Goal: Task Accomplishment & Management: Complete application form

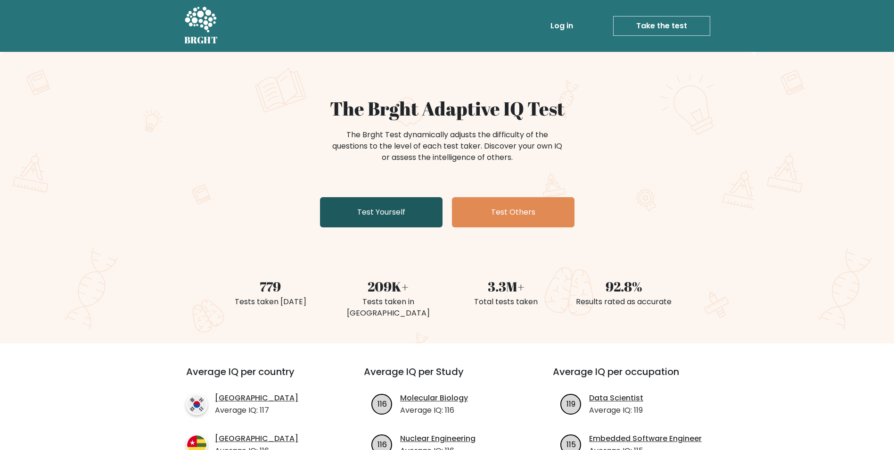
click at [393, 216] on link "Test Yourself" at bounding box center [381, 212] width 123 height 30
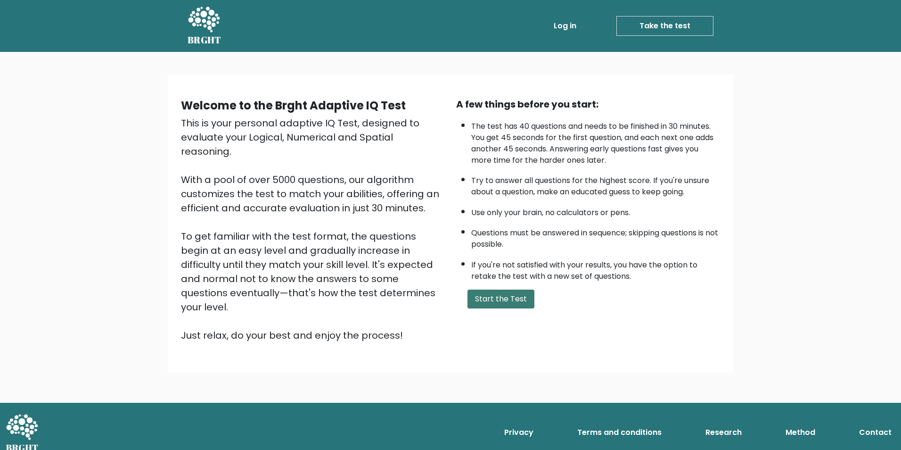
click at [488, 295] on button "Start the Test" at bounding box center [500, 298] width 67 height 19
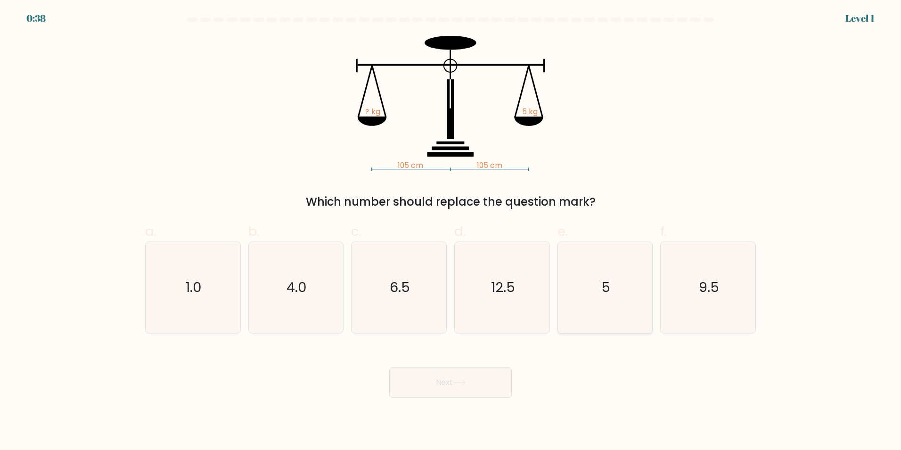
click at [609, 282] on text "5" at bounding box center [605, 287] width 9 height 19
click at [451, 231] on input "e. 5" at bounding box center [451, 228] width 0 height 6
radio input "true"
drag, startPoint x: 462, startPoint y: 384, endPoint x: 524, endPoint y: 339, distance: 76.0
click at [462, 383] on icon at bounding box center [459, 382] width 13 height 5
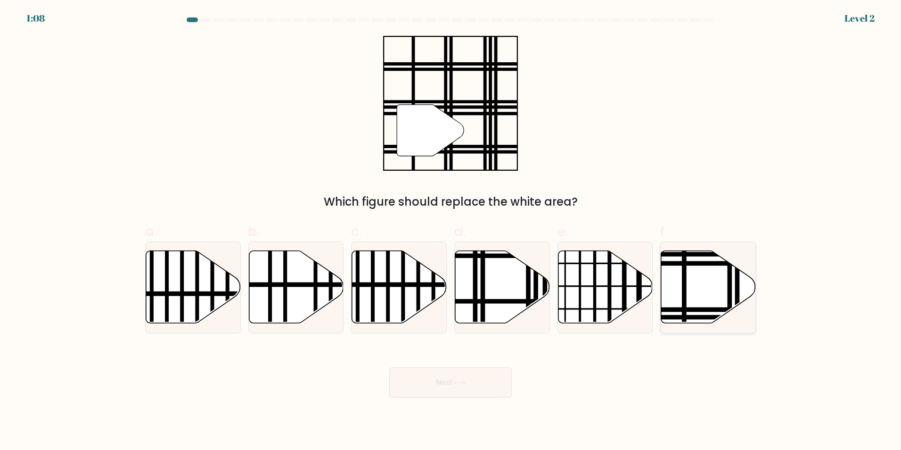
drag, startPoint x: 691, startPoint y: 281, endPoint x: 673, endPoint y: 291, distance: 20.2
click at [689, 282] on icon at bounding box center [708, 286] width 95 height 73
click at [451, 231] on input "f." at bounding box center [451, 228] width 0 height 6
radio input "true"
click at [486, 383] on button "Next" at bounding box center [450, 382] width 123 height 30
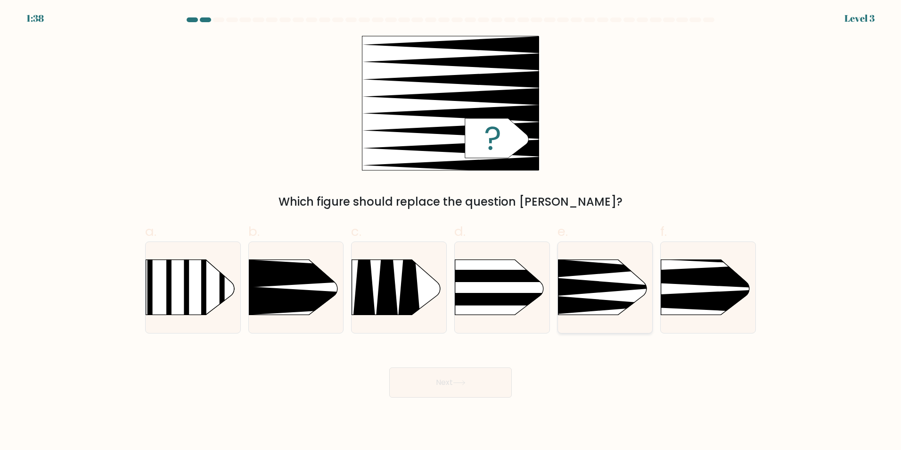
click at [651, 284] on rect at bounding box center [537, 238] width 246 height 187
click at [451, 231] on input "e." at bounding box center [451, 228] width 0 height 6
radio input "true"
drag, startPoint x: 691, startPoint y: 282, endPoint x: 686, endPoint y: 286, distance: 6.4
click at [690, 282] on icon at bounding box center [641, 276] width 247 height 24
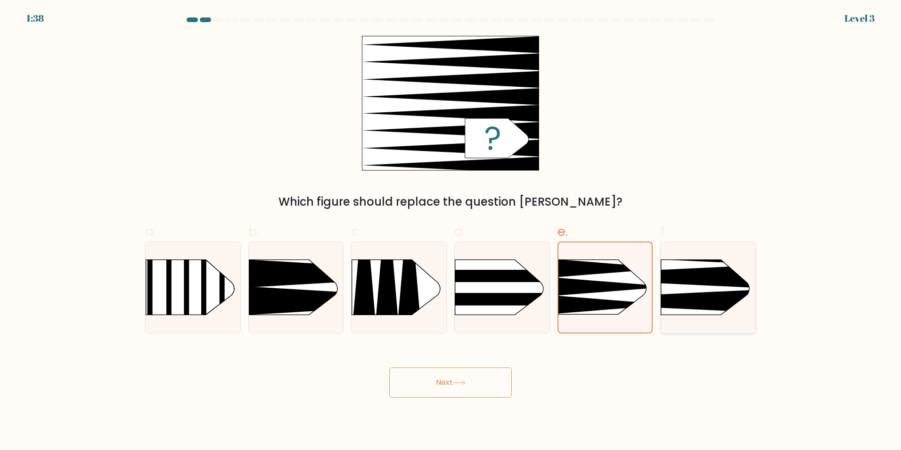
click at [451, 231] on input "f." at bounding box center [451, 228] width 0 height 6
radio input "true"
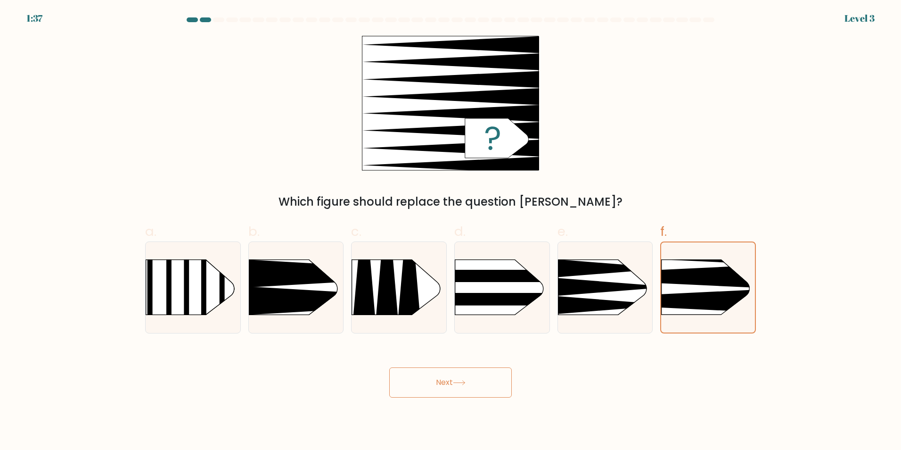
drag, startPoint x: 467, startPoint y: 381, endPoint x: 492, endPoint y: 372, distance: 26.5
click at [466, 380] on icon at bounding box center [459, 382] width 13 height 5
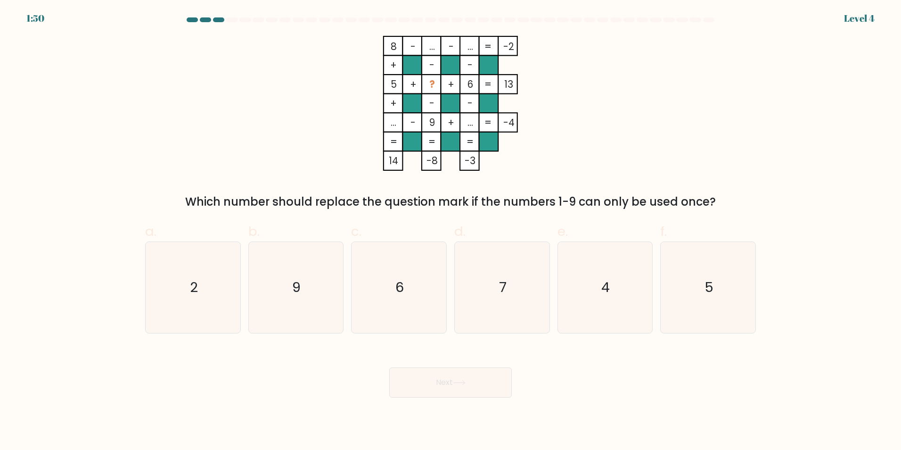
drag, startPoint x: 513, startPoint y: 295, endPoint x: 519, endPoint y: 339, distance: 44.2
click at [513, 295] on icon "7" at bounding box center [502, 287] width 91 height 91
click at [451, 231] on input "d. 7" at bounding box center [451, 228] width 0 height 6
radio input "true"
click at [469, 371] on button "Next" at bounding box center [450, 382] width 123 height 30
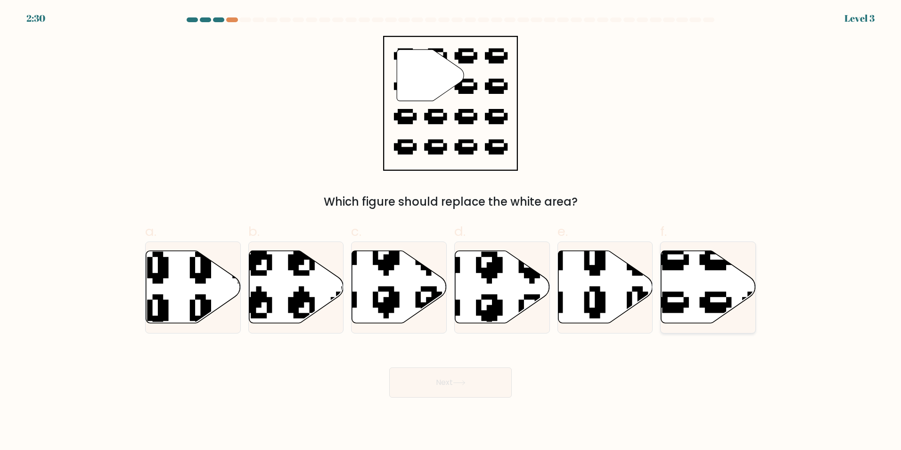
click at [691, 285] on icon at bounding box center [708, 286] width 95 height 73
click at [451, 231] on input "f." at bounding box center [451, 228] width 0 height 6
radio input "true"
click at [447, 380] on button "Next" at bounding box center [450, 382] width 123 height 30
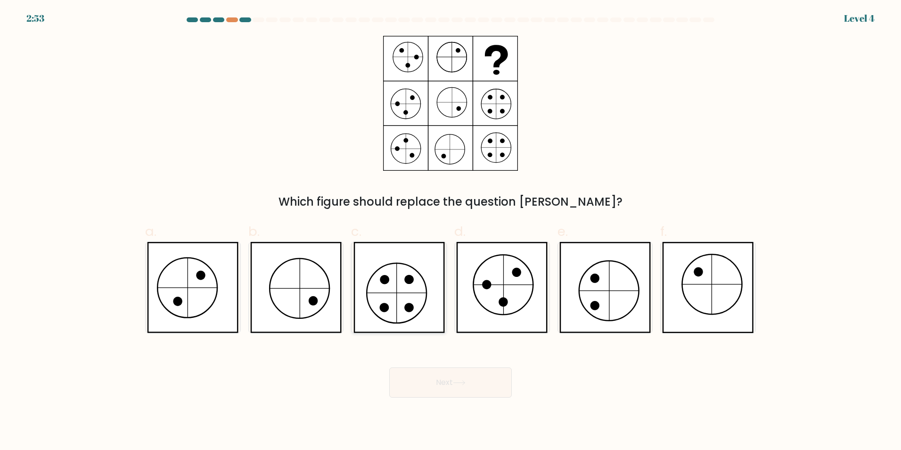
click at [379, 300] on icon at bounding box center [398, 287] width 91 height 91
click at [451, 231] on input "c." at bounding box center [451, 228] width 0 height 6
radio input "true"
drag, startPoint x: 462, startPoint y: 387, endPoint x: 420, endPoint y: 393, distance: 42.3
click at [460, 387] on button "Next" at bounding box center [450, 382] width 123 height 30
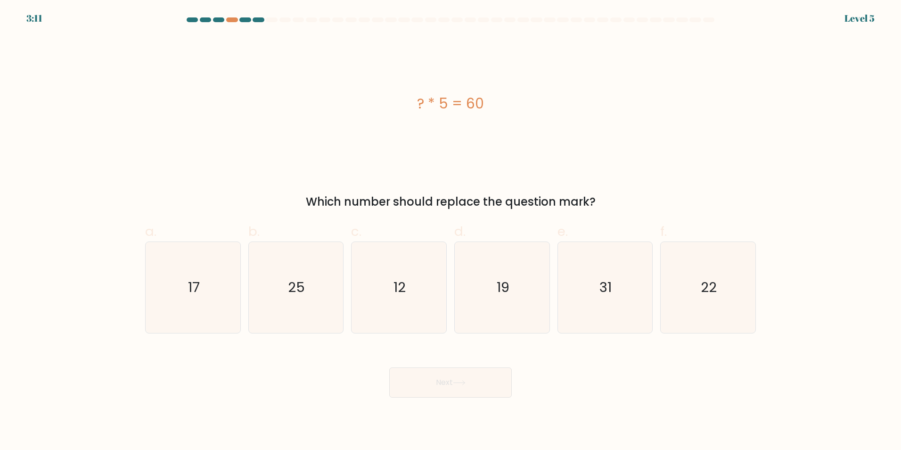
click at [335, 152] on div "? * 5 = 60" at bounding box center [450, 103] width 611 height 135
click at [402, 302] on icon "12" at bounding box center [398, 287] width 91 height 91
click at [451, 231] on input "c. 12" at bounding box center [451, 228] width 0 height 6
radio input "true"
click at [470, 377] on button "Next" at bounding box center [450, 382] width 123 height 30
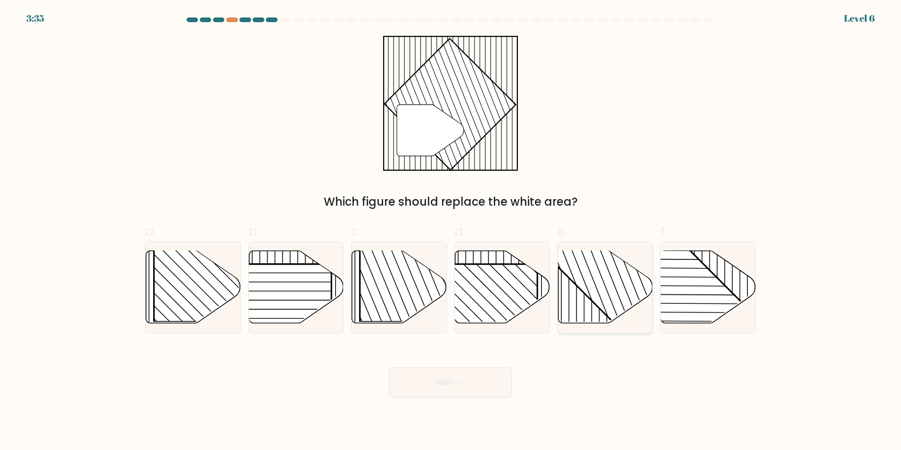
click at [617, 296] on rect at bounding box center [634, 250] width 186 height 186
click at [451, 231] on input "e." at bounding box center [451, 228] width 0 height 6
radio input "true"
click at [470, 387] on button "Next" at bounding box center [450, 382] width 123 height 30
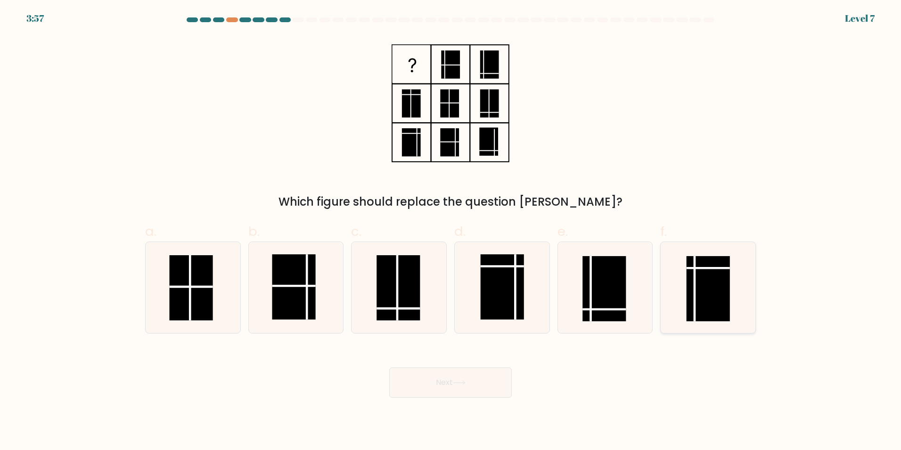
click at [697, 297] on rect at bounding box center [708, 287] width 43 height 65
click at [451, 231] on input "f." at bounding box center [451, 228] width 0 height 6
radio input "true"
click at [469, 383] on button "Next" at bounding box center [450, 382] width 123 height 30
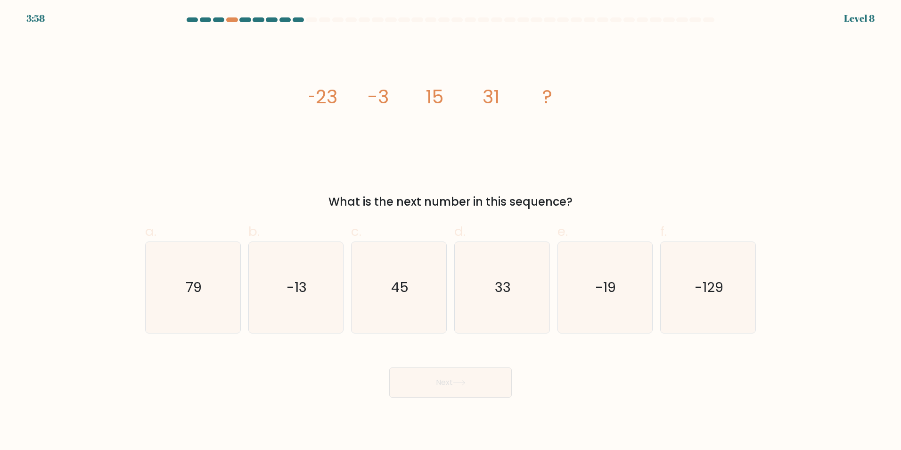
click at [318, 381] on div "Next" at bounding box center [450, 370] width 622 height 53
click at [427, 317] on icon "45" at bounding box center [398, 287] width 91 height 91
click at [451, 231] on input "c. 45" at bounding box center [451, 228] width 0 height 6
radio input "true"
click at [469, 377] on button "Next" at bounding box center [450, 382] width 123 height 30
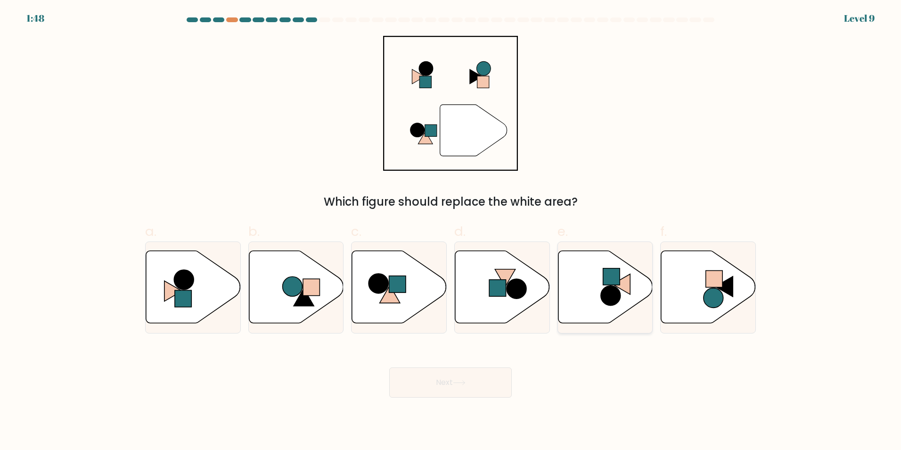
click at [590, 285] on icon at bounding box center [605, 286] width 95 height 73
click at [451, 231] on input "e." at bounding box center [451, 228] width 0 height 6
radio input "true"
click at [454, 378] on button "Next" at bounding box center [450, 382] width 123 height 30
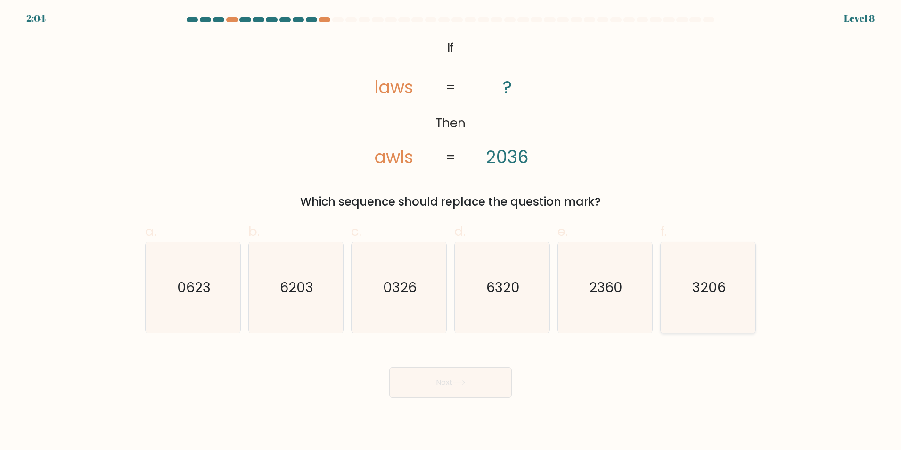
click at [699, 296] on text "3206" at bounding box center [708, 287] width 33 height 19
click at [451, 231] on input "f. 3206" at bounding box center [451, 228] width 0 height 6
radio input "true"
click at [464, 384] on icon at bounding box center [459, 382] width 13 height 5
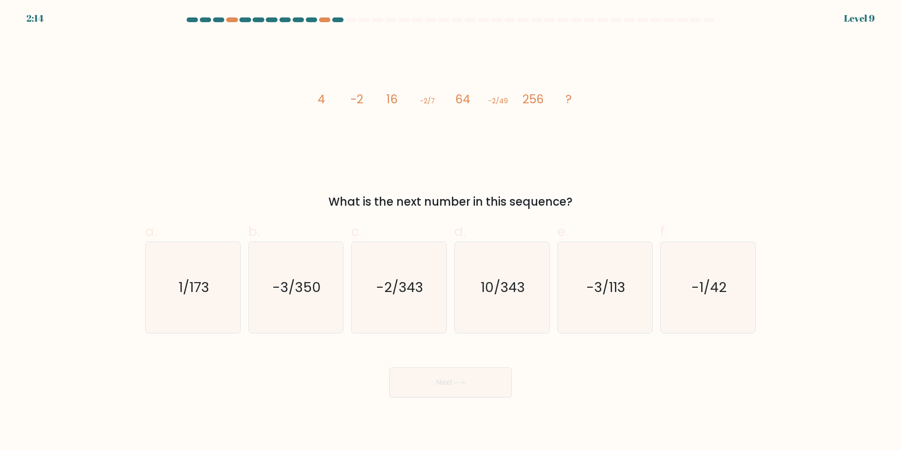
click at [302, 124] on div "image/svg+xml 4 -2 16 -2/7 64 -2/49 256 ? What is the next number in this seque…" at bounding box center [450, 123] width 622 height 174
click at [314, 371] on div "Next" at bounding box center [450, 370] width 622 height 53
click at [239, 180] on div "image/svg+xml 4 -2 16 -2/7 64 -2/49 256 ? What is the next number in this seque…" at bounding box center [450, 123] width 622 height 174
click at [373, 278] on icon "-2/343" at bounding box center [398, 287] width 91 height 91
click at [451, 231] on input "c. -2/343" at bounding box center [451, 228] width 0 height 6
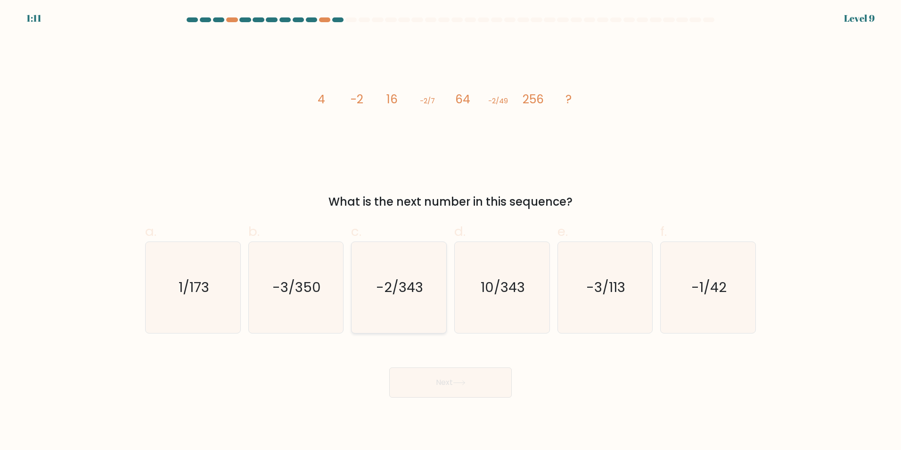
radio input "true"
drag, startPoint x: 436, startPoint y: 375, endPoint x: 447, endPoint y: 369, distance: 12.6
click at [438, 375] on button "Next" at bounding box center [450, 382] width 123 height 30
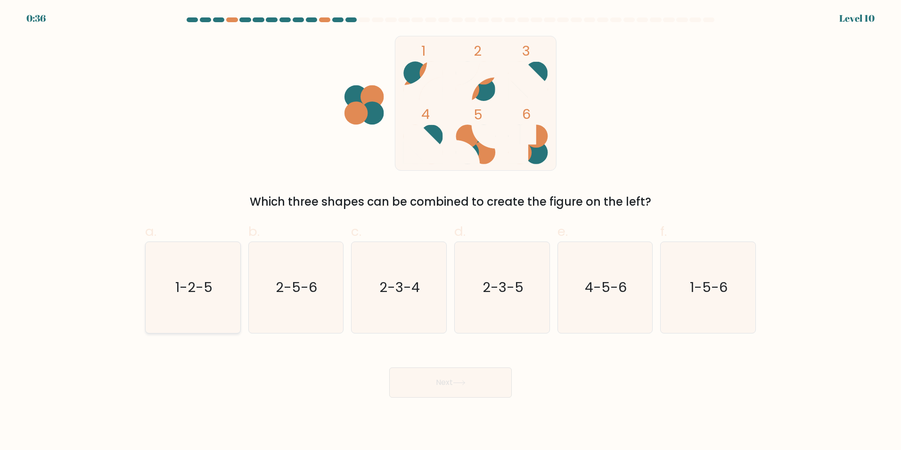
click at [208, 288] on text "1-2-5" at bounding box center [193, 287] width 37 height 19
click at [451, 231] on input "a. 1-2-5" at bounding box center [451, 228] width 0 height 6
radio input "true"
click at [486, 381] on button "Next" at bounding box center [450, 382] width 123 height 30
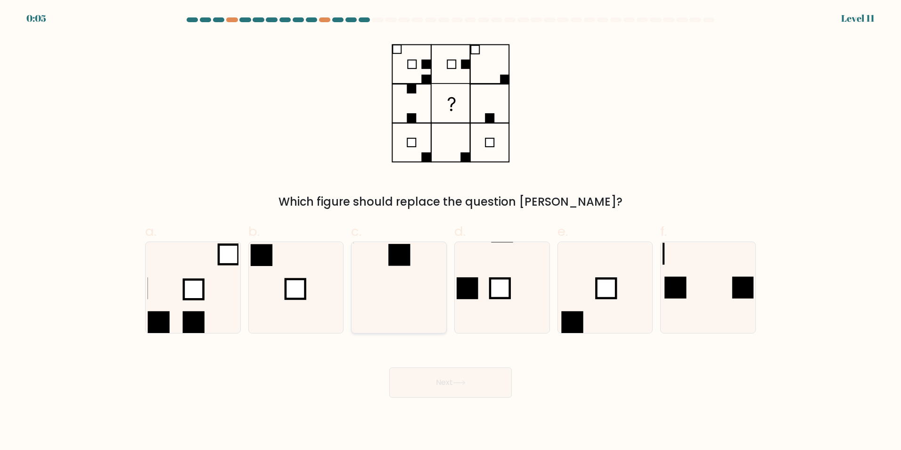
drag, startPoint x: 411, startPoint y: 262, endPoint x: 415, endPoint y: 253, distance: 9.9
click at [411, 261] on icon at bounding box center [398, 287] width 91 height 91
click at [451, 231] on input "c." at bounding box center [451, 228] width 0 height 6
radio input "true"
click at [418, 373] on button "Next" at bounding box center [450, 382] width 123 height 30
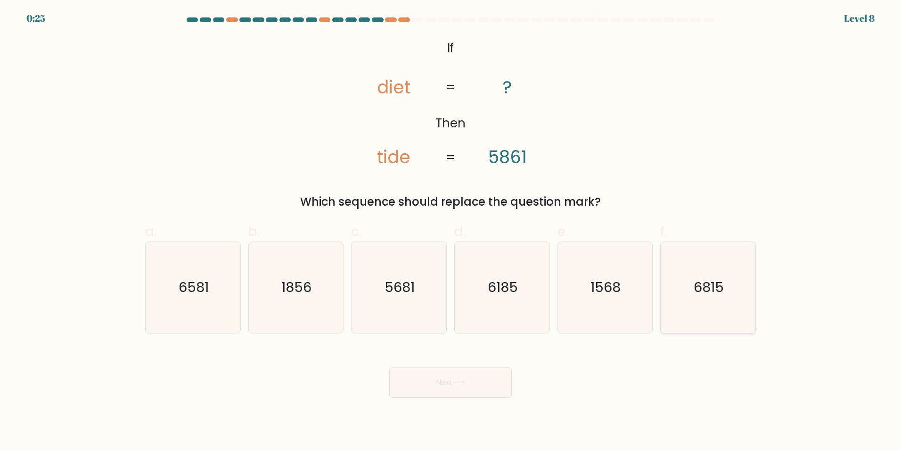
click at [694, 278] on icon "6815" at bounding box center [708, 287] width 91 height 91
click at [451, 231] on input "f. 6815" at bounding box center [451, 228] width 0 height 6
radio input "true"
click at [473, 377] on button "Next" at bounding box center [450, 382] width 123 height 30
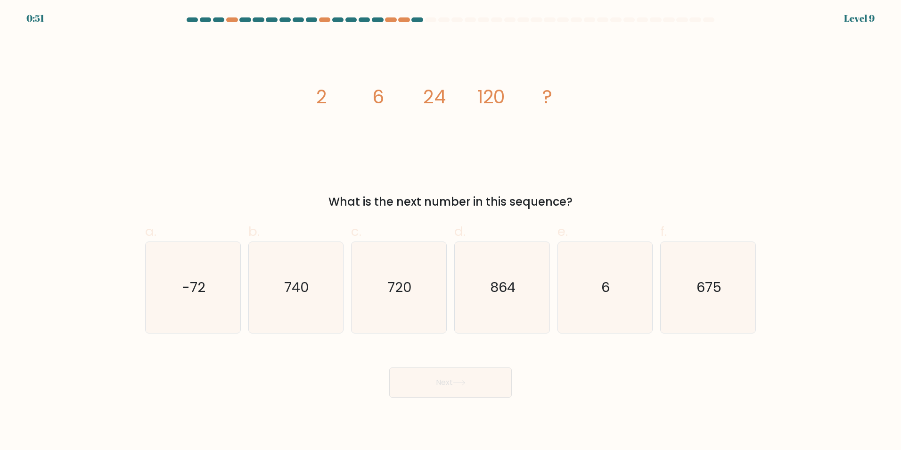
click at [336, 149] on icon "image/svg+xml 2 6 24 120 ?" at bounding box center [450, 103] width 283 height 135
click at [317, 369] on div "Next" at bounding box center [450, 370] width 622 height 53
click at [379, 309] on icon "720" at bounding box center [398, 287] width 91 height 91
click at [451, 231] on input "c. 720" at bounding box center [451, 228] width 0 height 6
radio input "true"
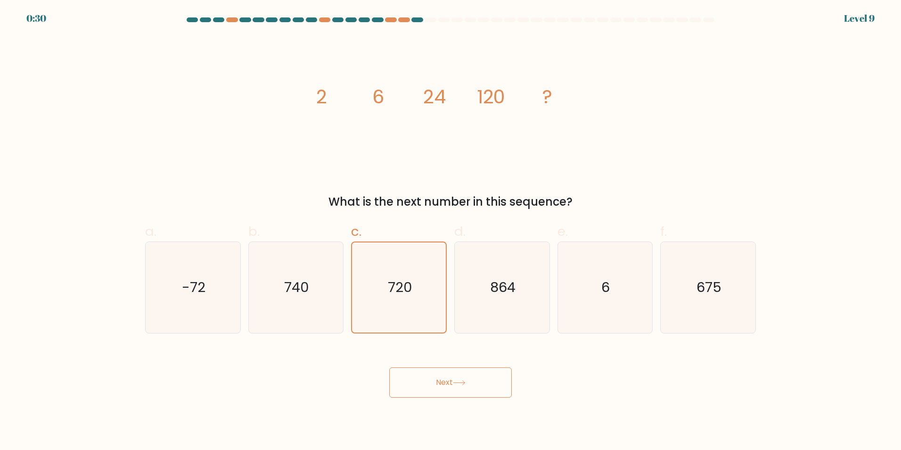
click at [428, 392] on button "Next" at bounding box center [450, 382] width 123 height 30
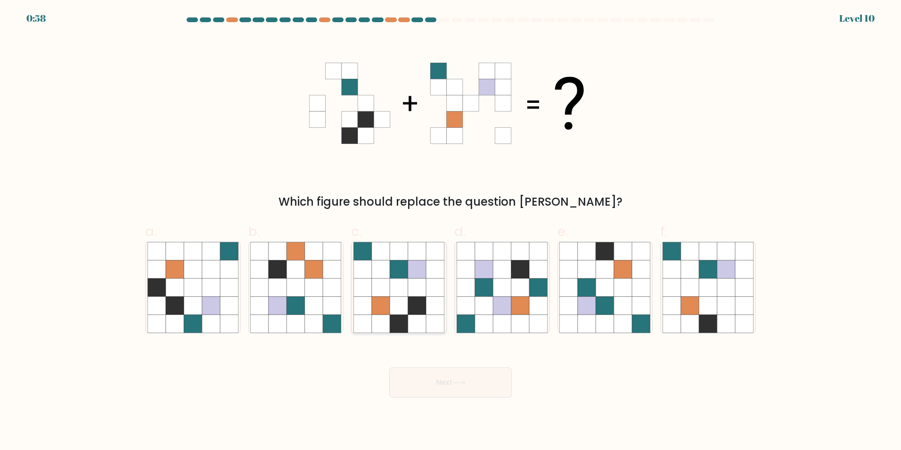
click at [386, 267] on icon at bounding box center [381, 269] width 18 height 18
click at [451, 231] on input "c." at bounding box center [451, 228] width 0 height 6
radio input "true"
click at [426, 385] on button "Next" at bounding box center [450, 382] width 123 height 30
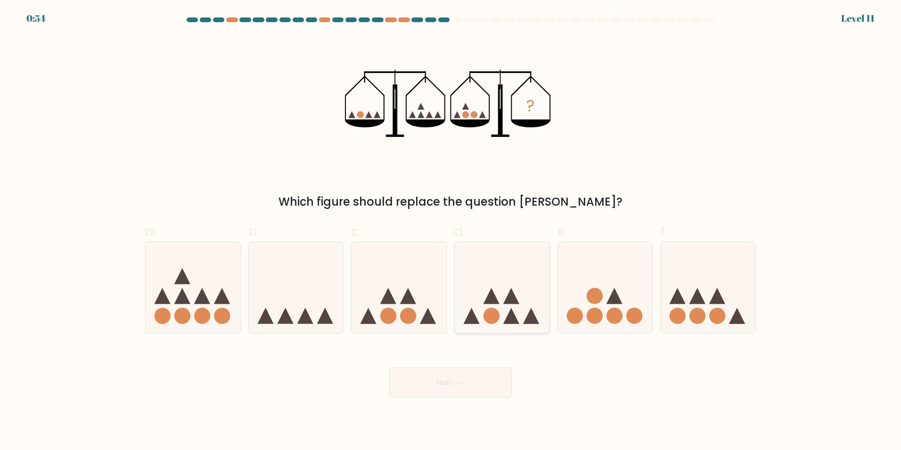
click at [501, 310] on icon at bounding box center [502, 287] width 95 height 78
click at [451, 231] on input "d." at bounding box center [451, 228] width 0 height 6
radio input "true"
click at [439, 383] on button "Next" at bounding box center [450, 382] width 123 height 30
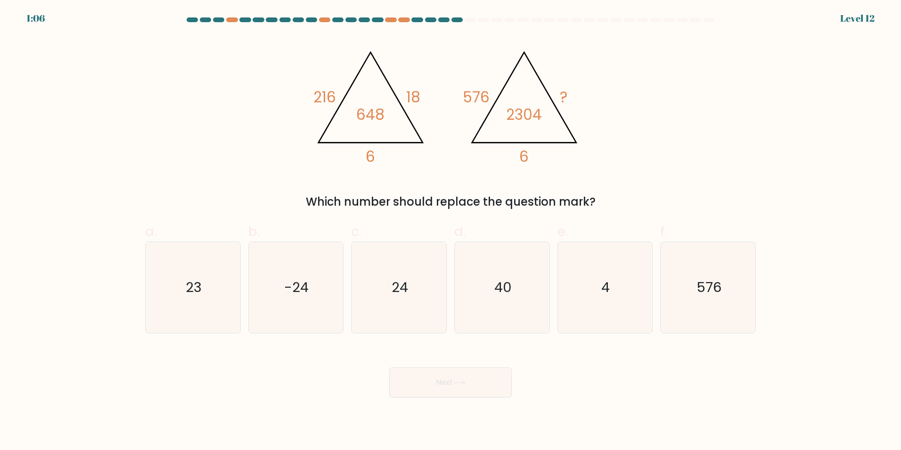
click at [328, 226] on label "b. -24" at bounding box center [296, 276] width 96 height 111
click at [451, 226] on input "b. -24" at bounding box center [451, 228] width 0 height 6
radio input "true"
click at [650, 283] on icon "4" at bounding box center [604, 287] width 91 height 91
click at [451, 231] on input "e. 4" at bounding box center [451, 228] width 0 height 6
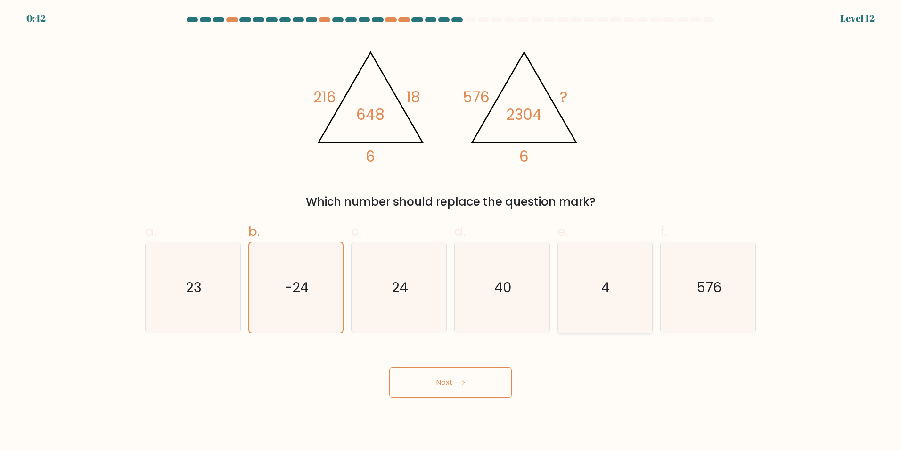
radio input "true"
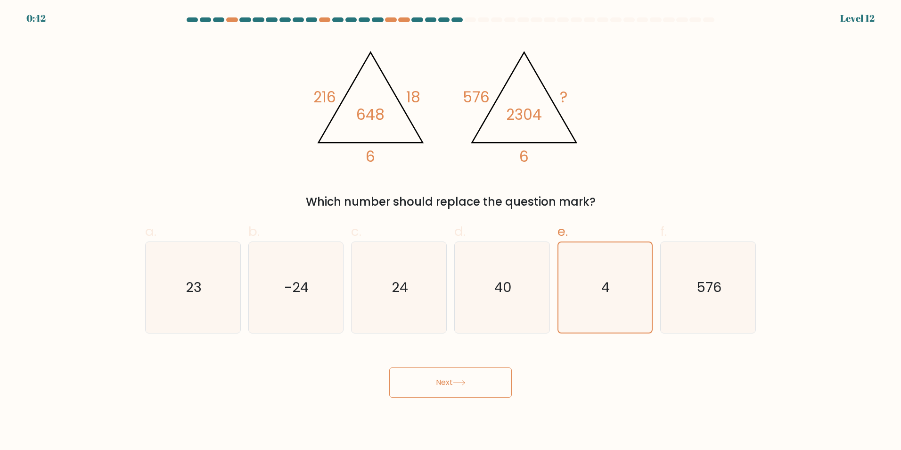
click at [497, 379] on button "Next" at bounding box center [450, 382] width 123 height 30
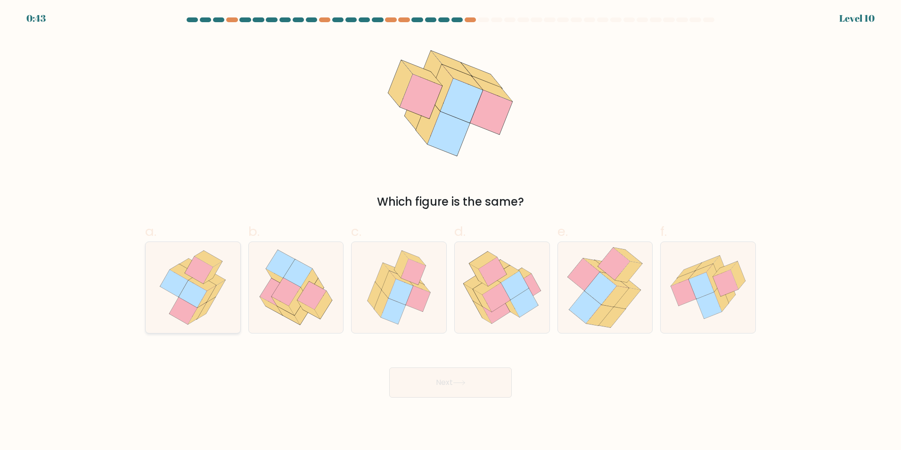
click at [200, 279] on icon at bounding box center [199, 269] width 28 height 27
click at [451, 231] on input "a." at bounding box center [451, 228] width 0 height 6
radio input "true"
click at [460, 390] on button "Next" at bounding box center [450, 382] width 123 height 30
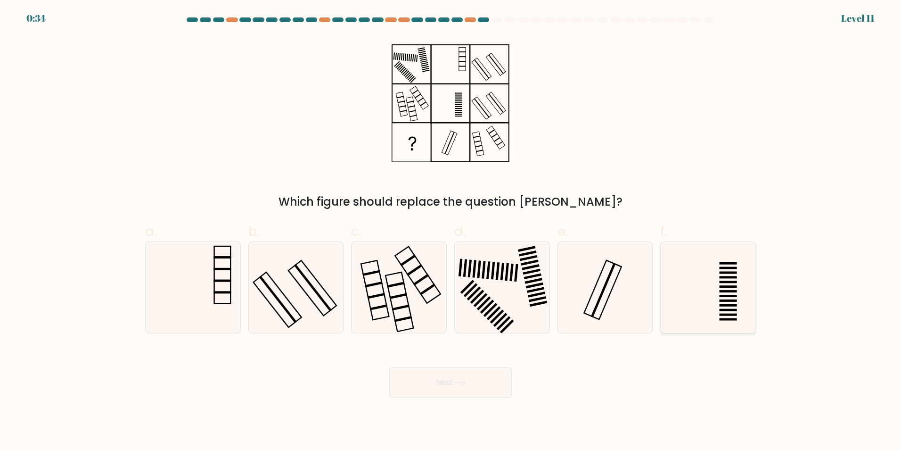
click at [710, 275] on icon at bounding box center [708, 287] width 91 height 91
click at [451, 231] on input "f." at bounding box center [451, 228] width 0 height 6
radio input "true"
click at [501, 304] on icon at bounding box center [502, 287] width 91 height 91
click at [451, 231] on input "d." at bounding box center [451, 228] width 0 height 6
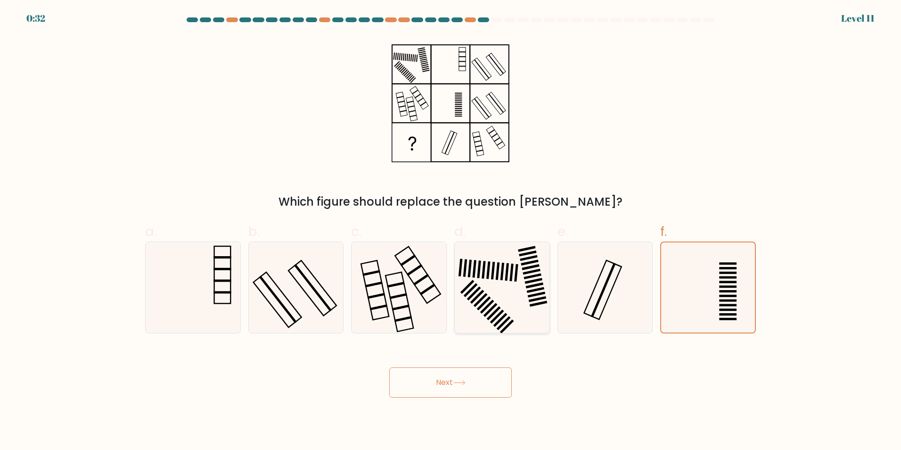
radio input "true"
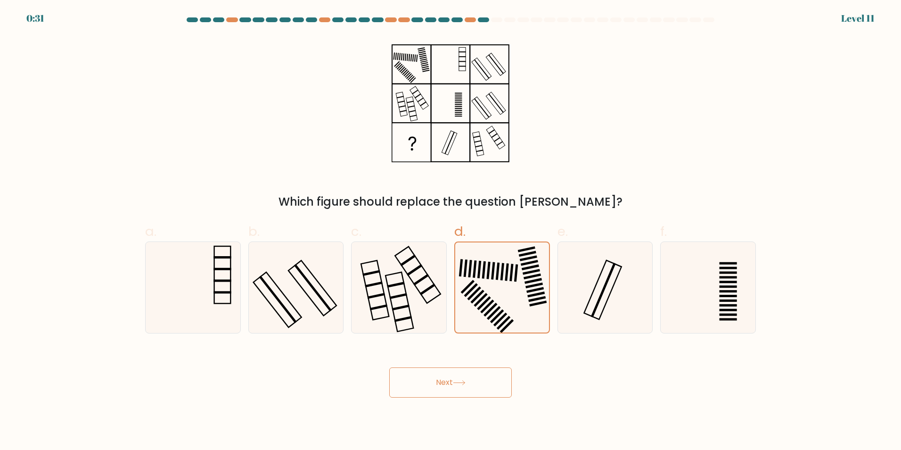
click at [459, 380] on icon at bounding box center [459, 382] width 13 height 5
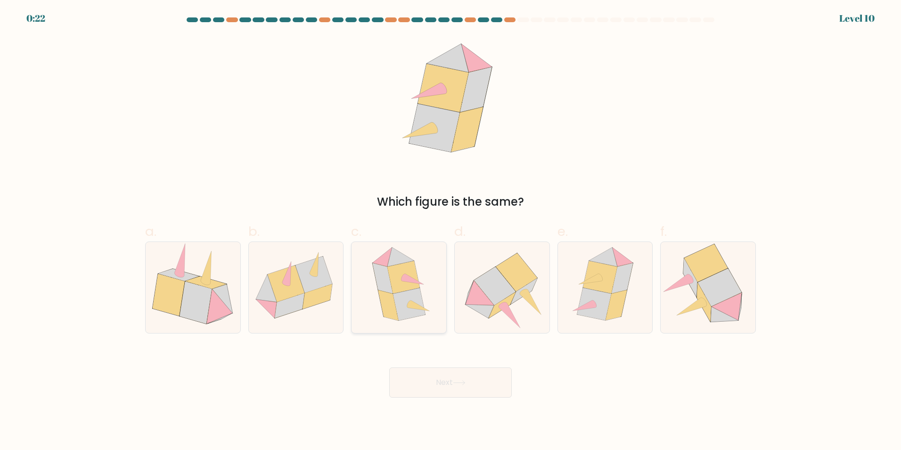
click at [404, 289] on icon at bounding box center [403, 277] width 32 height 33
click at [451, 231] on input "c." at bounding box center [451, 228] width 0 height 6
radio input "true"
click at [469, 385] on button "Next" at bounding box center [450, 382] width 123 height 30
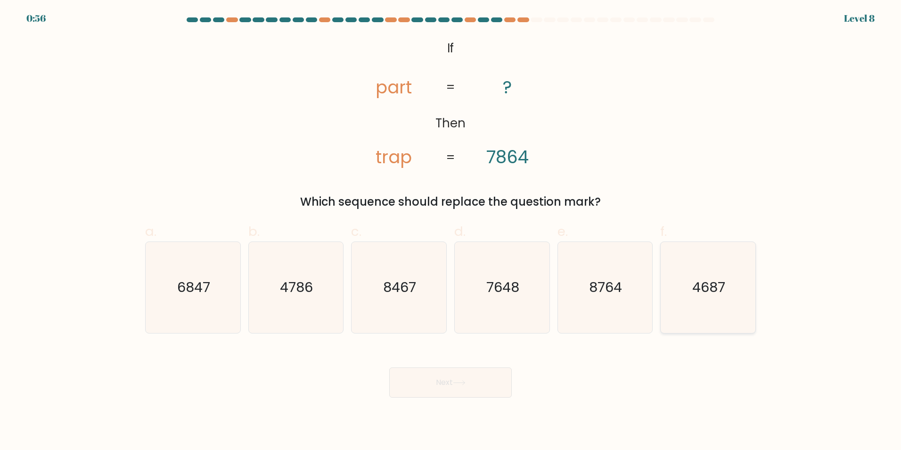
drag, startPoint x: 696, startPoint y: 287, endPoint x: 574, endPoint y: 340, distance: 132.7
click at [695, 287] on text "4687" at bounding box center [709, 287] width 33 height 19
click at [451, 231] on input "f. 4687" at bounding box center [451, 228] width 0 height 6
radio input "true"
drag, startPoint x: 489, startPoint y: 375, endPoint x: 495, endPoint y: 372, distance: 6.6
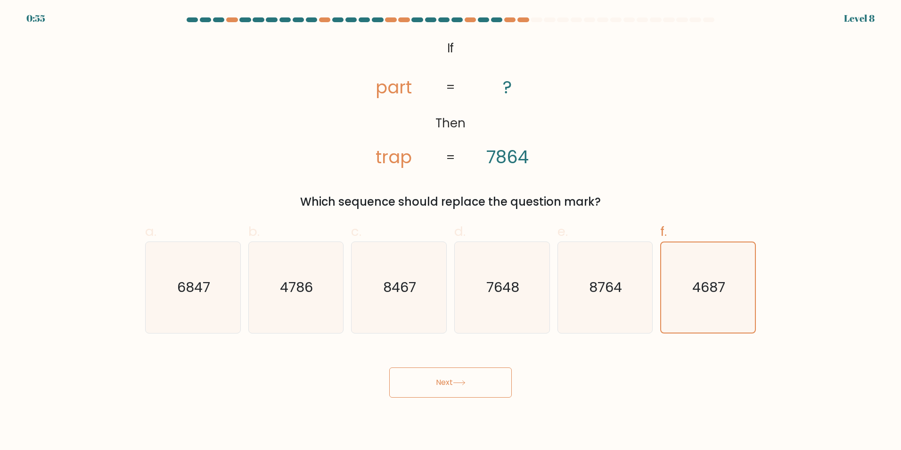
click at [490, 374] on button "Next" at bounding box center [450, 382] width 123 height 30
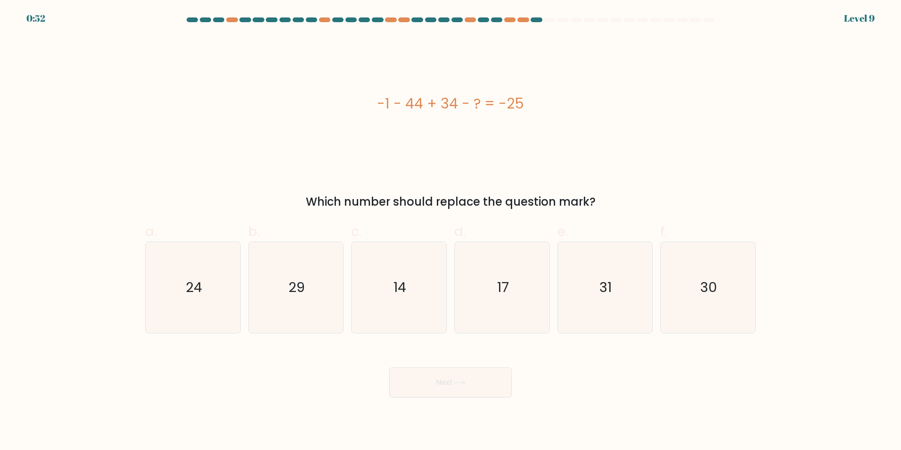
click at [549, 130] on div "-1 - 44 + 34 - ? = -25" at bounding box center [450, 103] width 611 height 135
click at [443, 272] on icon "14" at bounding box center [398, 287] width 91 height 91
click at [451, 231] on input "c. 14" at bounding box center [451, 228] width 0 height 6
radio input "true"
click at [436, 399] on body "0:51 Level 9 a." at bounding box center [450, 225] width 901 height 450
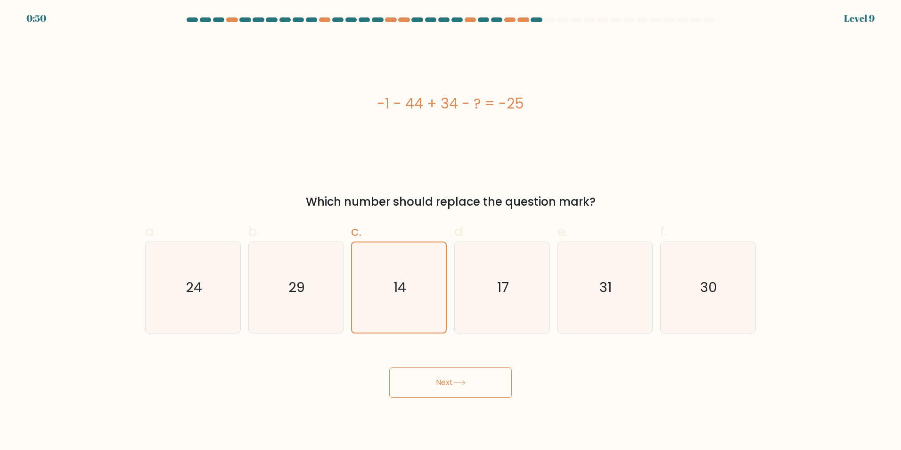
click at [439, 386] on button "Next" at bounding box center [450, 382] width 123 height 30
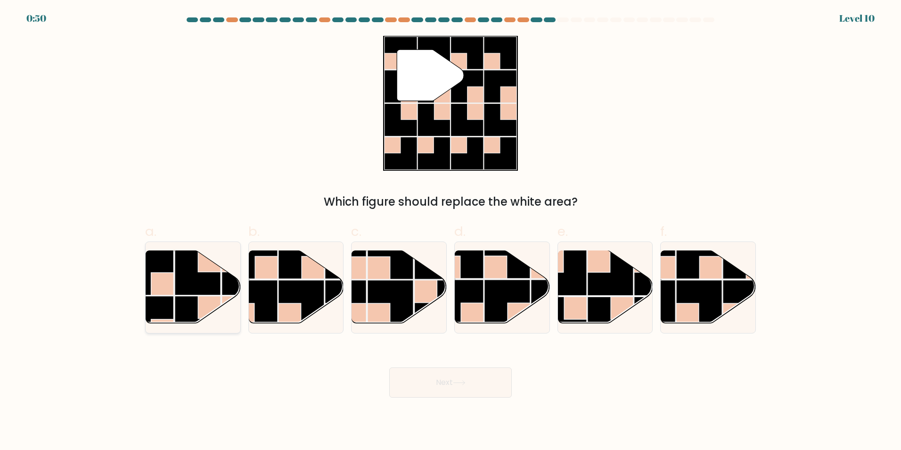
click at [170, 283] on rect at bounding box center [162, 283] width 23 height 23
click at [451, 231] on input "a." at bounding box center [451, 228] width 0 height 6
radio input "true"
click at [603, 293] on rect at bounding box center [611, 272] width 46 height 46
click at [451, 231] on input "e." at bounding box center [451, 228] width 0 height 6
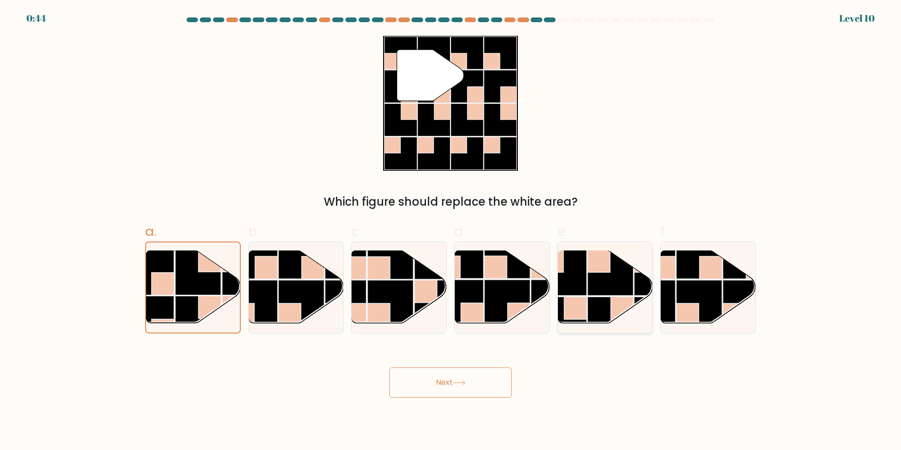
radio input "true"
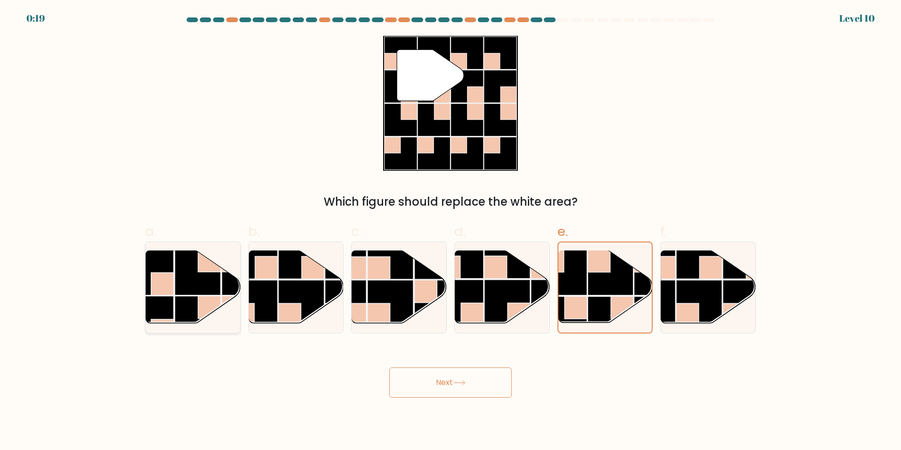
click at [163, 282] on rect at bounding box center [162, 283] width 23 height 23
click at [451, 231] on input "a." at bounding box center [451, 228] width 0 height 6
radio input "true"
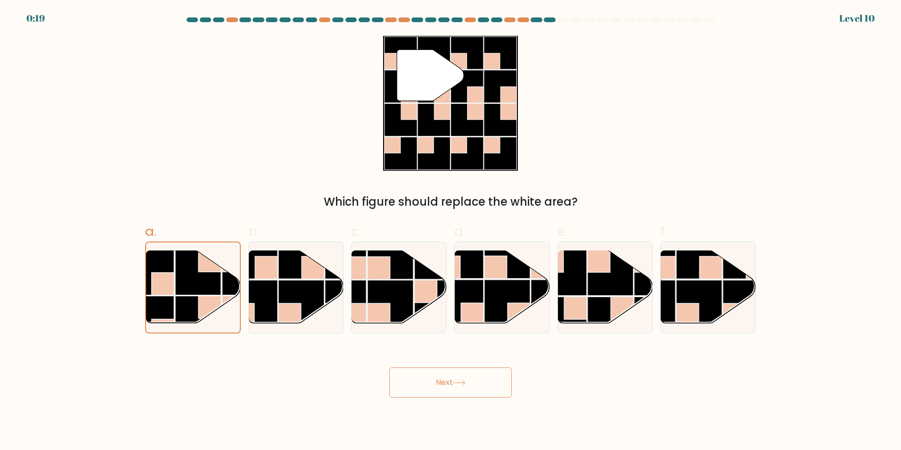
click at [464, 391] on button "Next" at bounding box center [450, 382] width 123 height 30
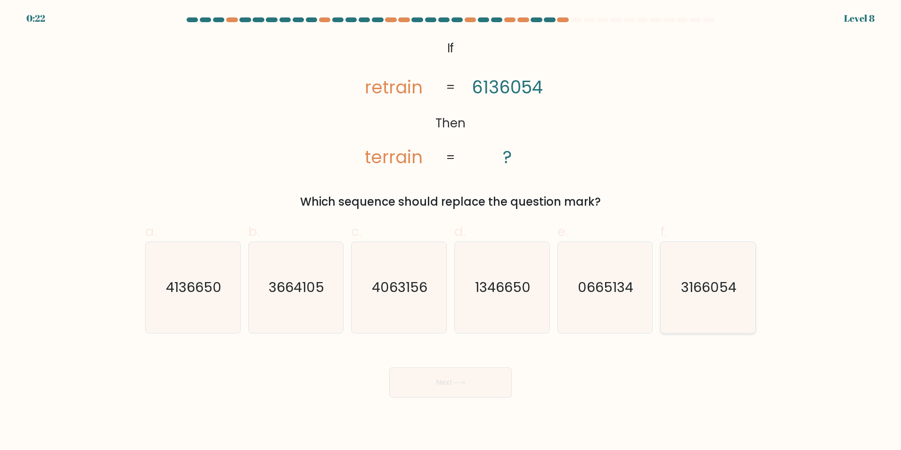
click at [702, 277] on icon "3166054" at bounding box center [708, 287] width 91 height 91
click at [451, 231] on input "f. 3166054" at bounding box center [451, 228] width 0 height 6
radio input "true"
click at [460, 380] on icon at bounding box center [459, 382] width 13 height 5
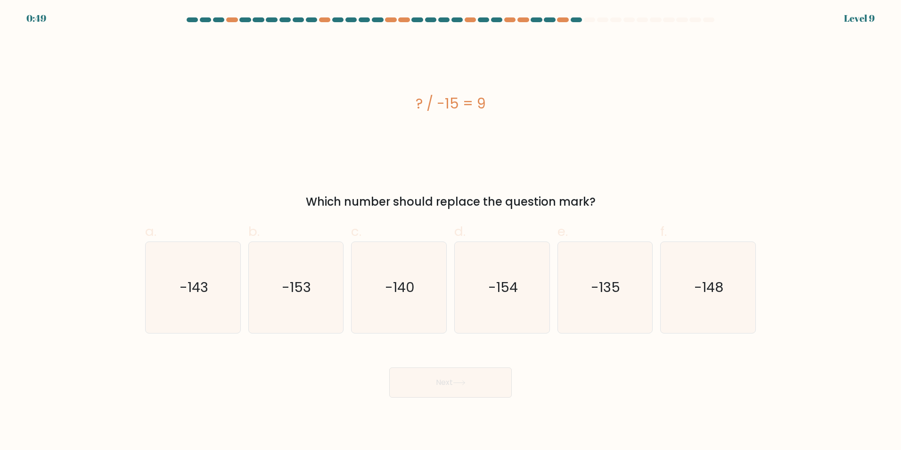
click at [469, 417] on body "0:49 Level 9 a." at bounding box center [450, 225] width 901 height 450
click at [596, 305] on icon "-135" at bounding box center [604, 287] width 91 height 91
click at [451, 231] on input "e. -135" at bounding box center [451, 228] width 0 height 6
radio input "true"
drag, startPoint x: 462, startPoint y: 382, endPoint x: 462, endPoint y: 387, distance: 5.2
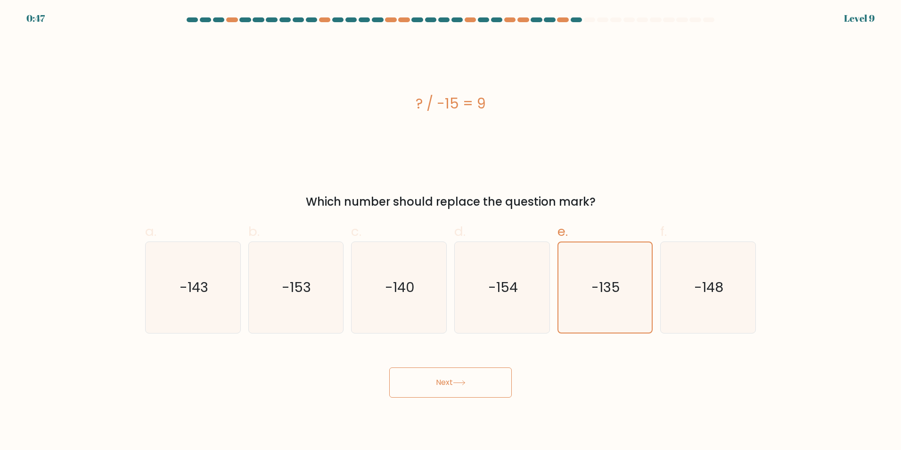
click at [461, 382] on icon at bounding box center [459, 382] width 13 height 5
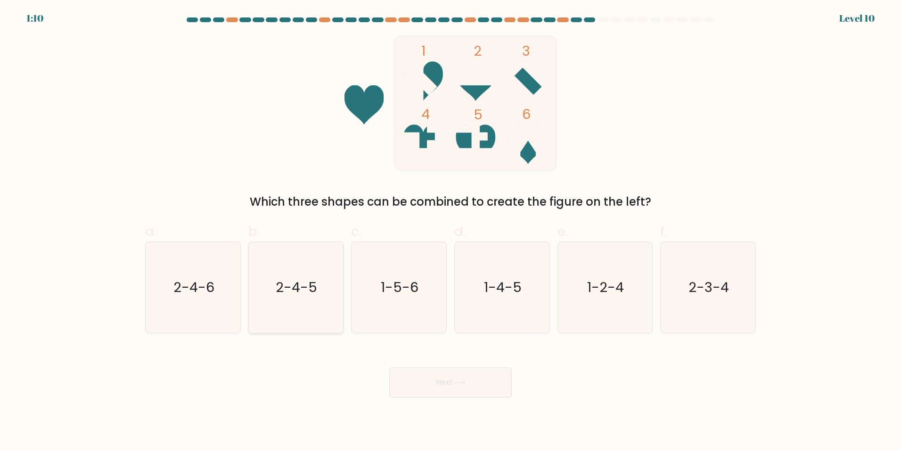
click at [292, 299] on icon "2-4-5" at bounding box center [295, 287] width 91 height 91
click at [451, 231] on input "b. 2-4-5" at bounding box center [451, 228] width 0 height 6
radio input "true"
click at [490, 379] on button "Next" at bounding box center [450, 382] width 123 height 30
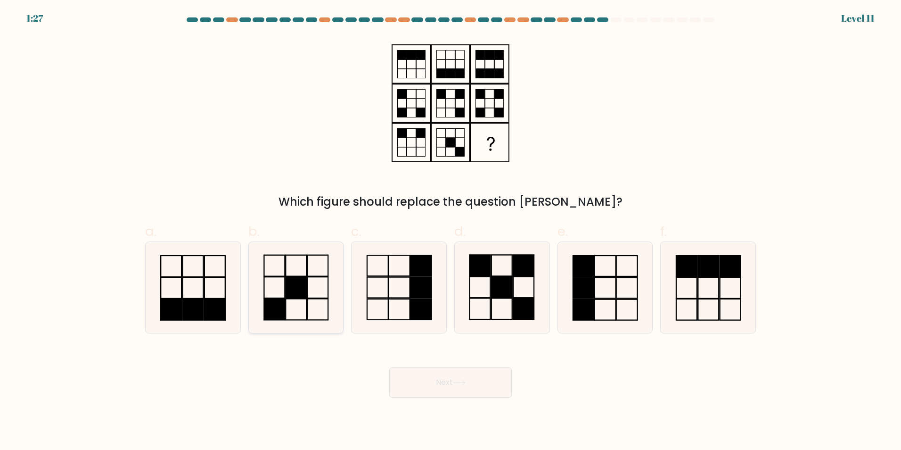
click at [295, 291] on rect at bounding box center [296, 287] width 21 height 21
click at [451, 231] on input "b." at bounding box center [451, 228] width 0 height 6
radio input "true"
click at [433, 383] on button "Next" at bounding box center [450, 382] width 123 height 30
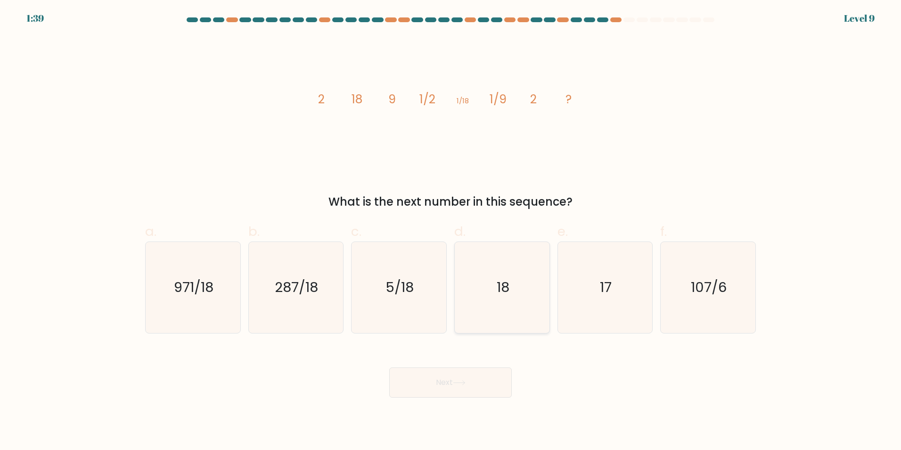
click at [533, 264] on icon "18" at bounding box center [502, 287] width 91 height 91
click at [451, 231] on input "d. 18" at bounding box center [451, 228] width 0 height 6
radio input "true"
click at [488, 394] on button "Next" at bounding box center [450, 382] width 123 height 30
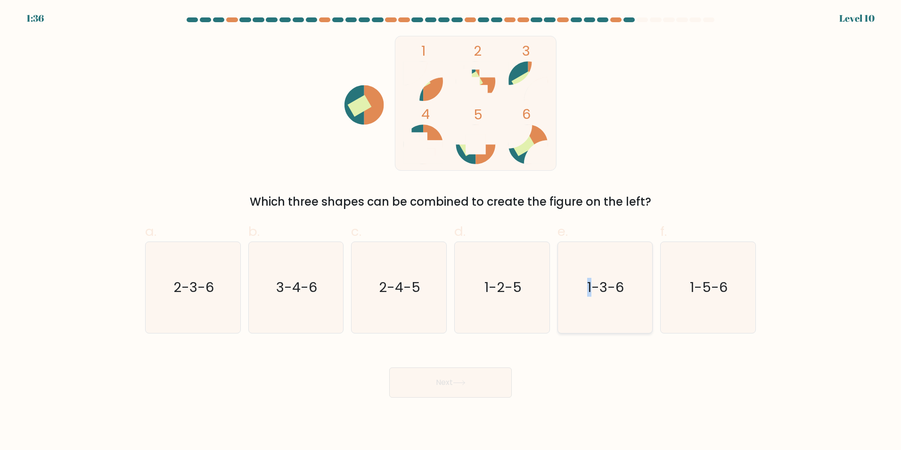
click at [590, 288] on text "1-3-6" at bounding box center [606, 287] width 37 height 19
drag, startPoint x: 590, startPoint y: 288, endPoint x: 445, endPoint y: 380, distance: 171.5
click at [446, 380] on button "Next" at bounding box center [450, 382] width 123 height 30
drag, startPoint x: 607, startPoint y: 303, endPoint x: 593, endPoint y: 318, distance: 20.4
click at [607, 303] on icon "1-3-6" at bounding box center [604, 287] width 91 height 91
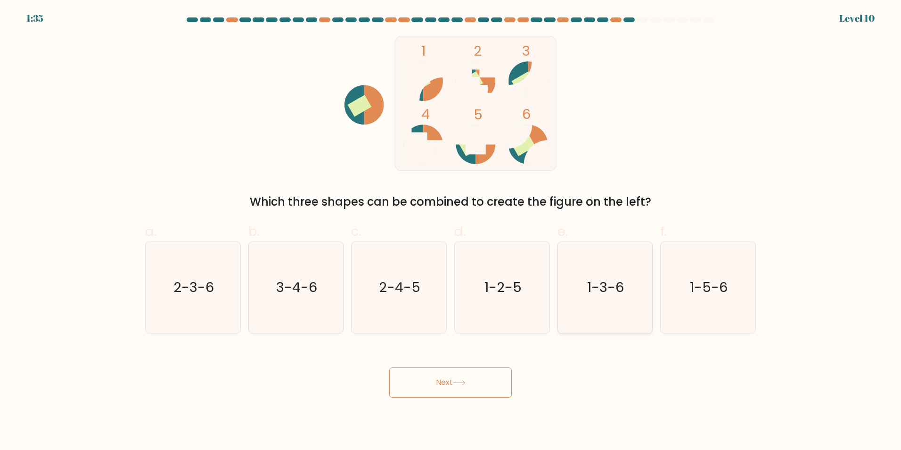
click at [451, 231] on input "e. 1-3-6" at bounding box center [451, 228] width 0 height 6
radio input "true"
drag, startPoint x: 494, startPoint y: 373, endPoint x: 481, endPoint y: 380, distance: 15.2
click at [494, 373] on button "Next" at bounding box center [450, 382] width 123 height 30
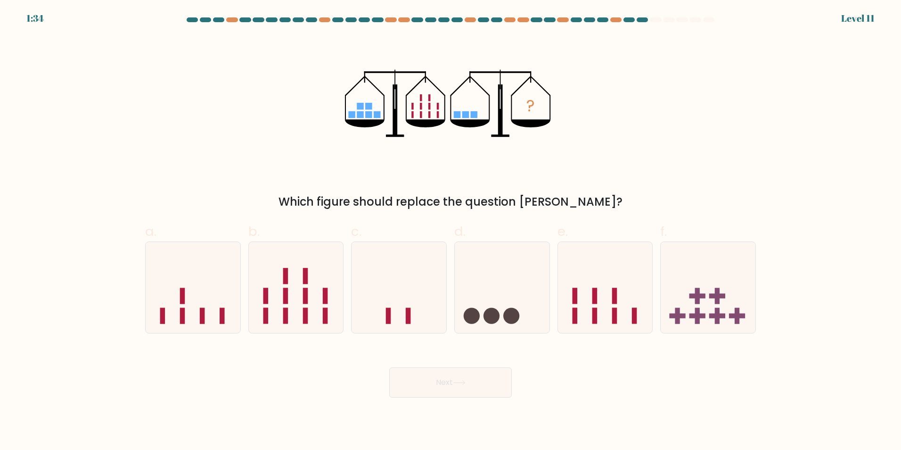
click at [476, 383] on button "Next" at bounding box center [450, 382] width 123 height 30
click at [232, 268] on icon at bounding box center [193, 287] width 95 height 78
click at [451, 231] on input "a." at bounding box center [451, 228] width 0 height 6
radio input "true"
click at [474, 390] on button "Next" at bounding box center [450, 382] width 123 height 30
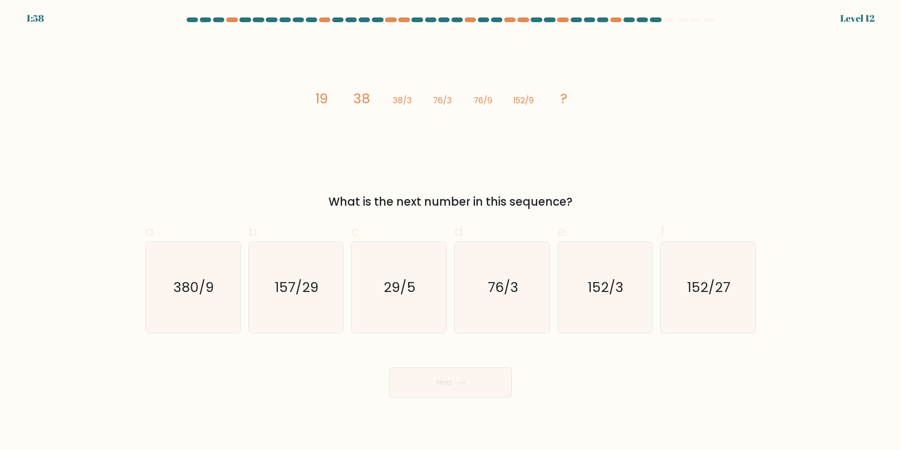
click at [277, 372] on div "Next" at bounding box center [450, 370] width 622 height 53
click at [726, 295] on text "152/27" at bounding box center [709, 287] width 43 height 19
click at [706, 294] on text "152/27" at bounding box center [709, 287] width 43 height 19
click at [451, 231] on input "f. 152/27" at bounding box center [451, 228] width 0 height 6
radio input "true"
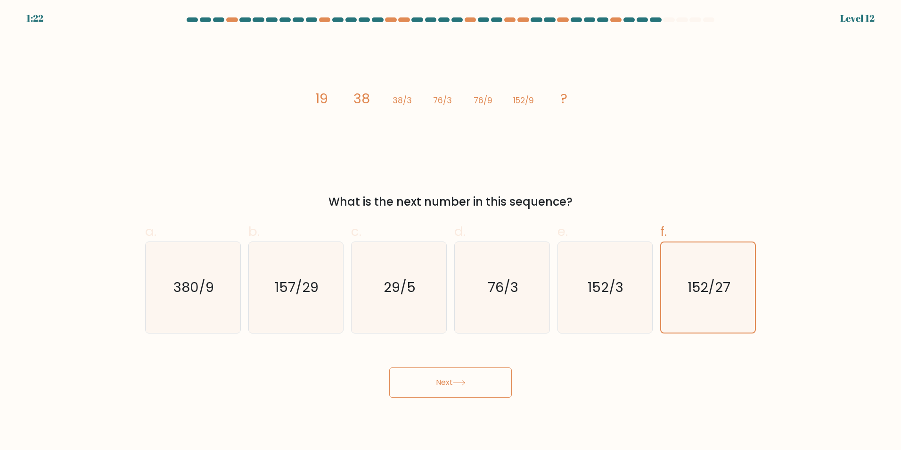
drag, startPoint x: 513, startPoint y: 365, endPoint x: 506, endPoint y: 370, distance: 8.8
click at [513, 365] on div "Next" at bounding box center [450, 370] width 622 height 53
drag, startPoint x: 477, startPoint y: 380, endPoint x: 518, endPoint y: 375, distance: 41.4
click at [477, 380] on button "Next" at bounding box center [450, 382] width 123 height 30
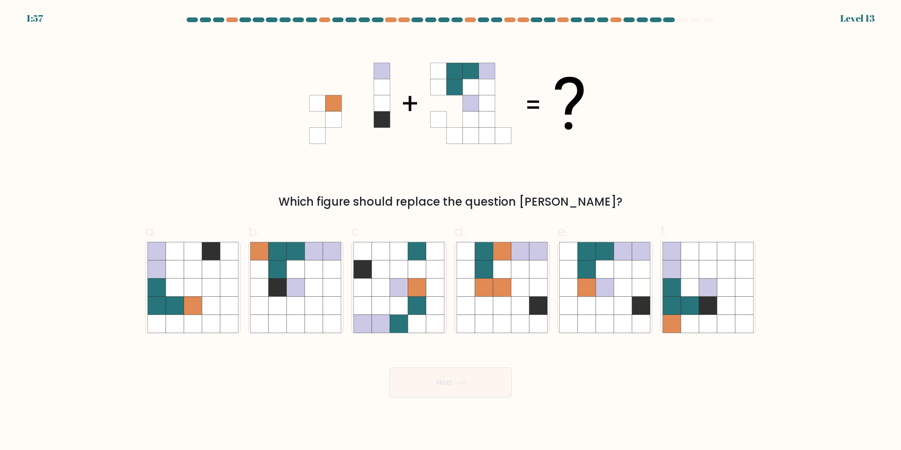
drag, startPoint x: 604, startPoint y: 284, endPoint x: 552, endPoint y: 336, distance: 74.0
click at [604, 282] on icon at bounding box center [605, 287] width 18 height 18
click at [451, 231] on input "e." at bounding box center [451, 228] width 0 height 6
radio input "true"
click at [459, 382] on icon at bounding box center [459, 382] width 13 height 5
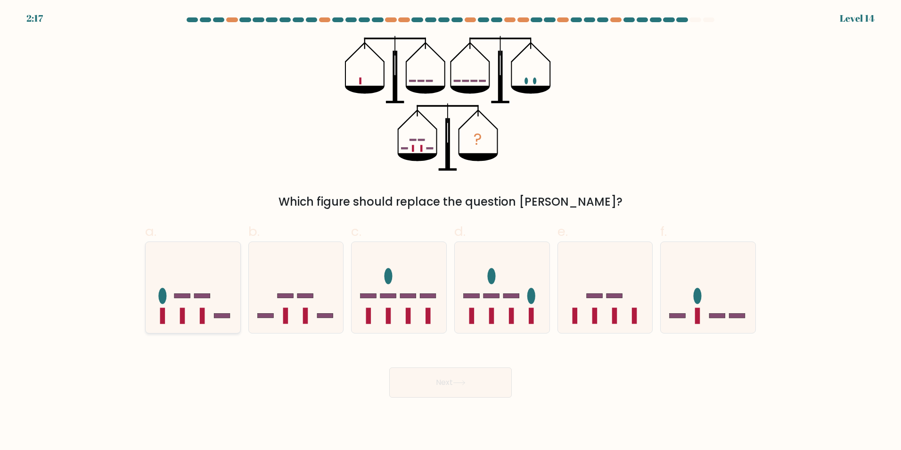
click at [166, 304] on icon at bounding box center [193, 287] width 95 height 78
click at [451, 231] on input "a." at bounding box center [451, 228] width 0 height 6
radio input "true"
click at [457, 384] on icon at bounding box center [459, 382] width 13 height 5
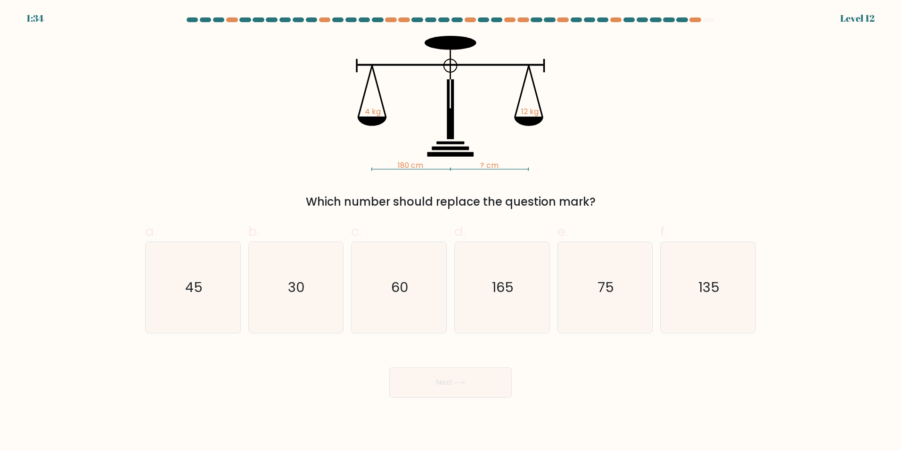
click at [623, 136] on div "180 cm ? cm 4 kg 12 kg Which number should replace the question mark?" at bounding box center [450, 123] width 622 height 174
click at [394, 288] on text "60" at bounding box center [399, 287] width 17 height 19
click at [451, 231] on input "c. 60" at bounding box center [451, 228] width 0 height 6
radio input "true"
click at [476, 385] on button "Next" at bounding box center [450, 382] width 123 height 30
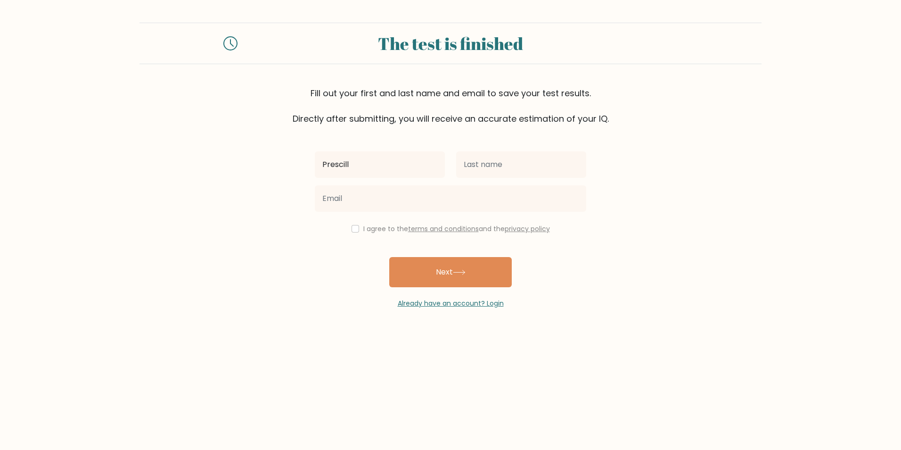
type input "Prescill"
click at [481, 171] on input "text" at bounding box center [521, 164] width 130 height 26
type input "Berting"
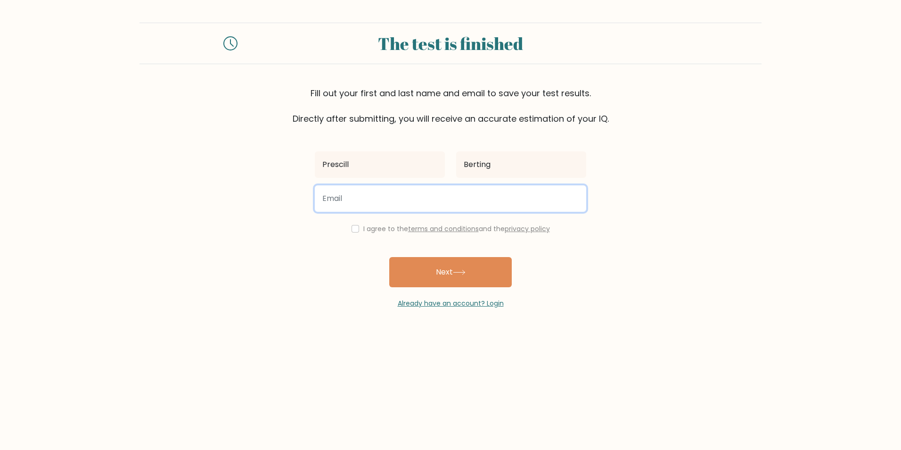
click at [419, 200] on input "email" at bounding box center [450, 198] width 271 height 26
type input "[EMAIL_ADDRESS][DOMAIN_NAME]"
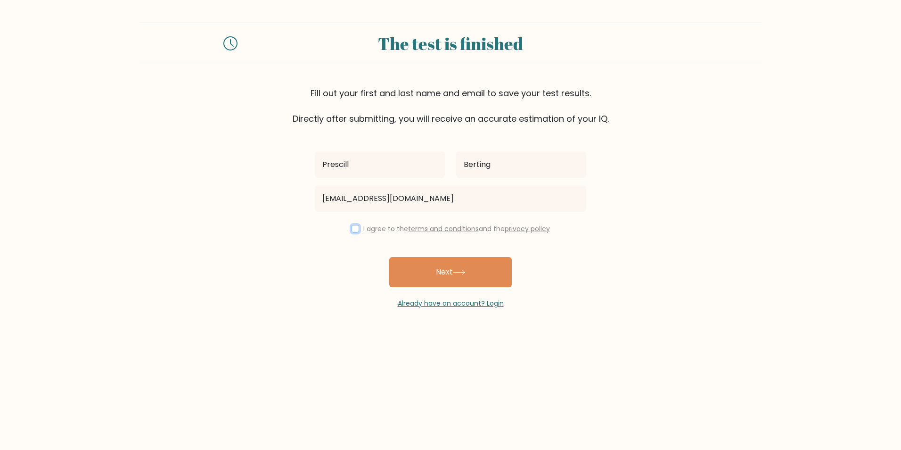
click at [353, 228] on input "checkbox" at bounding box center [356, 229] width 8 height 8
checkbox input "true"
click at [430, 268] on button "Next" at bounding box center [450, 272] width 123 height 30
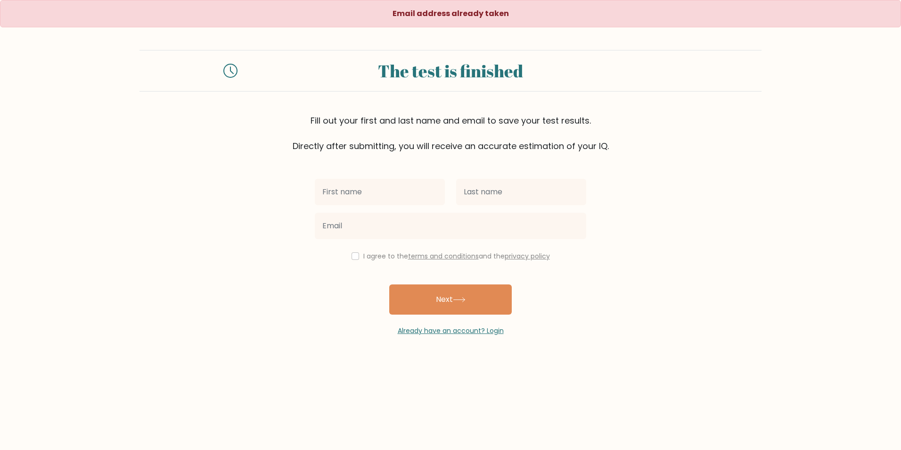
drag, startPoint x: 402, startPoint y: 60, endPoint x: 368, endPoint y: 71, distance: 35.5
drag, startPoint x: 368, startPoint y: 71, endPoint x: 562, endPoint y: 298, distance: 299.5
click at [562, 298] on div "I agree to the terms and conditions and the privacy policy Next Already have an…" at bounding box center [450, 243] width 283 height 183
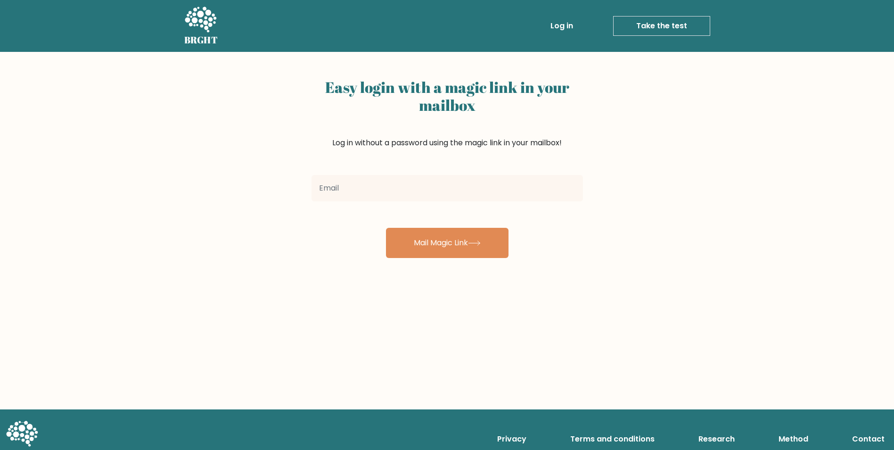
click at [392, 181] on input "email" at bounding box center [447, 188] width 271 height 26
type input "[EMAIL_ADDRESS][DOMAIN_NAME]"
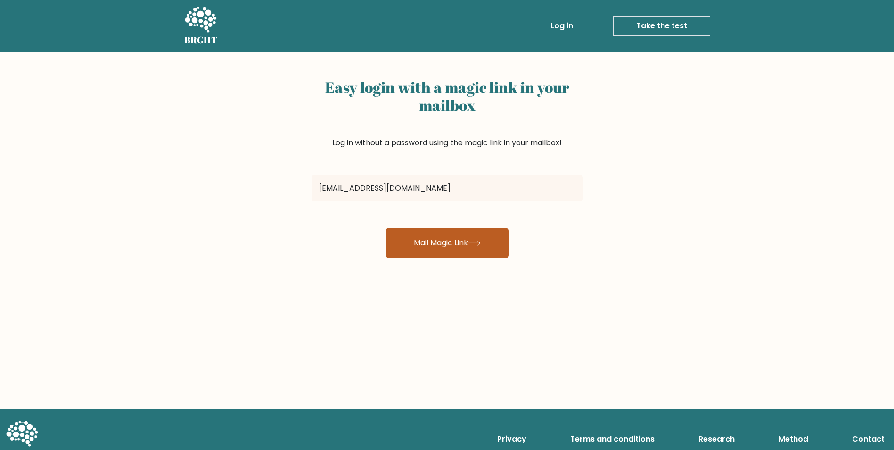
click at [478, 246] on button "Mail Magic Link" at bounding box center [447, 243] width 123 height 30
